Goal: Navigation & Orientation: Find specific page/section

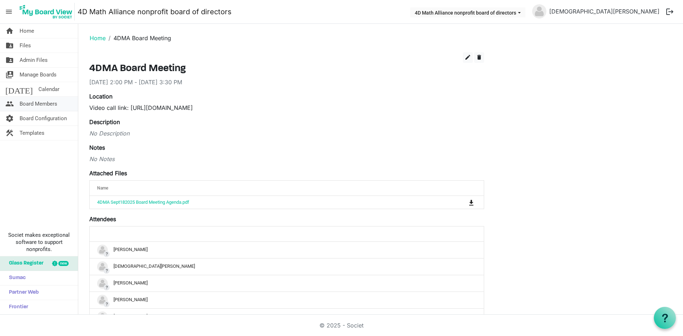
click at [32, 104] on span "Board Members" at bounding box center [39, 104] width 38 height 14
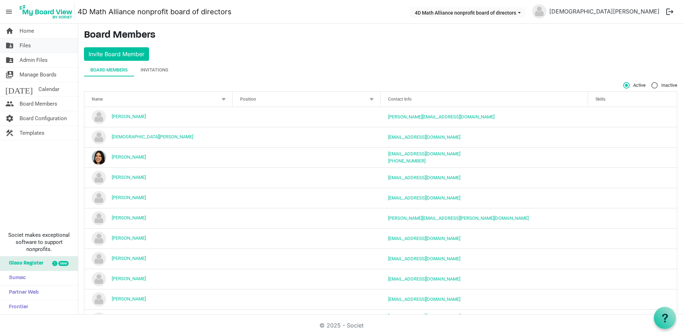
click at [31, 49] on link "folder_shared Files" at bounding box center [39, 45] width 78 height 14
